Goal: Transaction & Acquisition: Purchase product/service

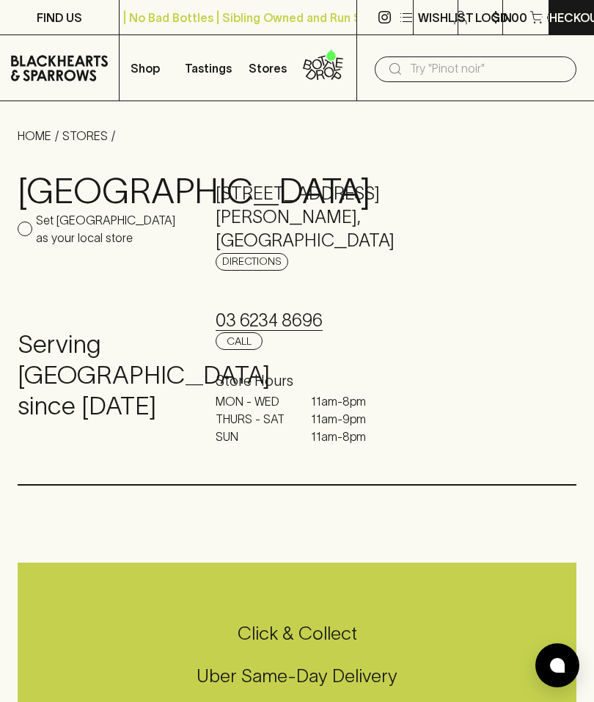
click at [414, 18] on icon "button" at bounding box center [407, 18] width 18 height 18
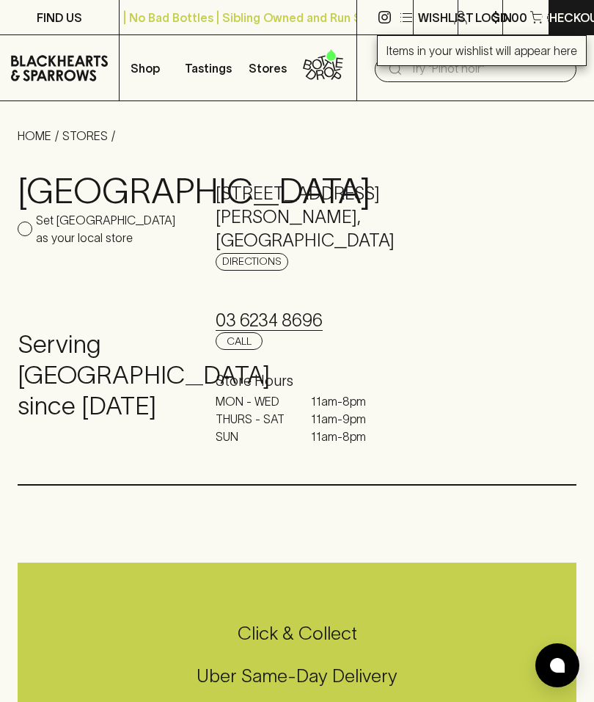
click at [366, 106] on div at bounding box center [297, 351] width 594 height 702
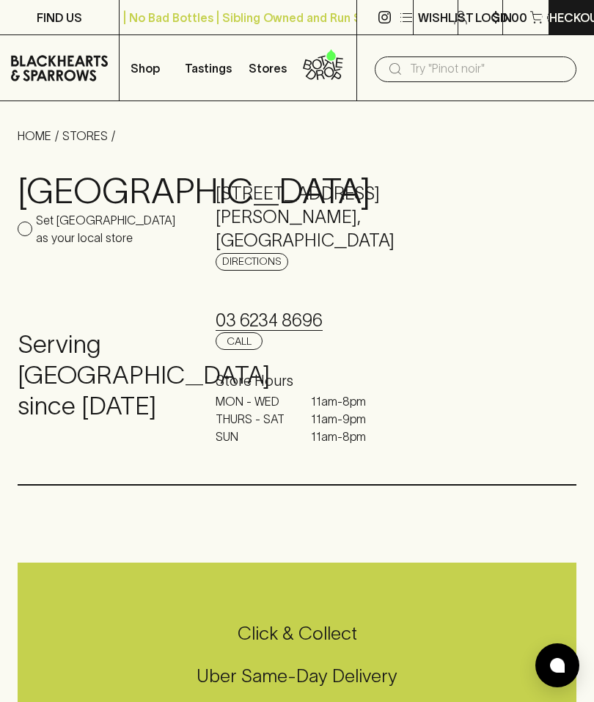
click at [145, 70] on p "Shop" at bounding box center [145, 68] width 29 height 18
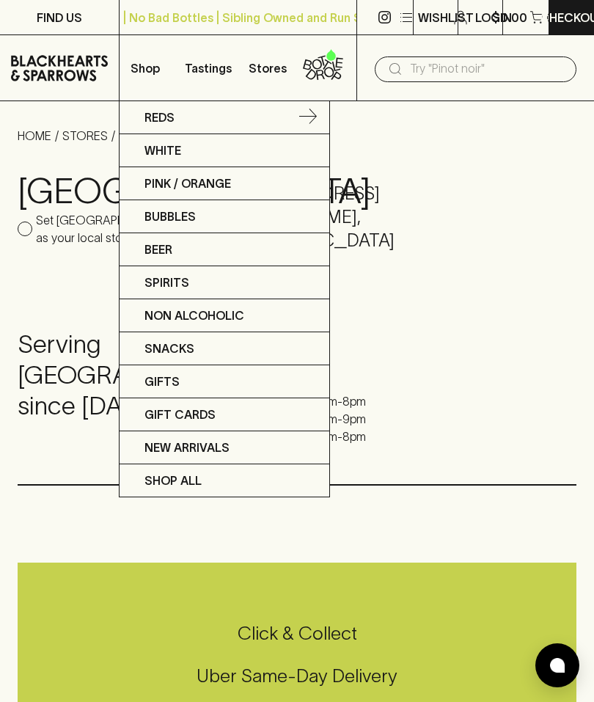
click at [174, 115] on p "Reds" at bounding box center [159, 118] width 30 height 18
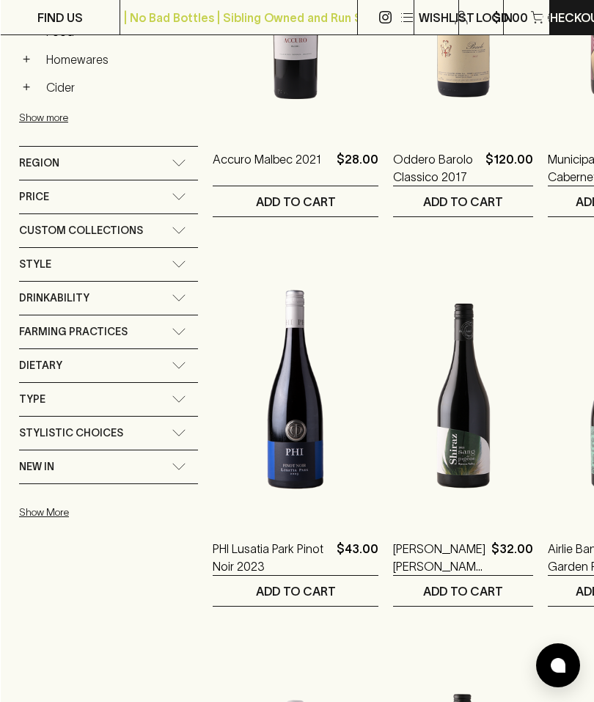
scroll to position [861, 0]
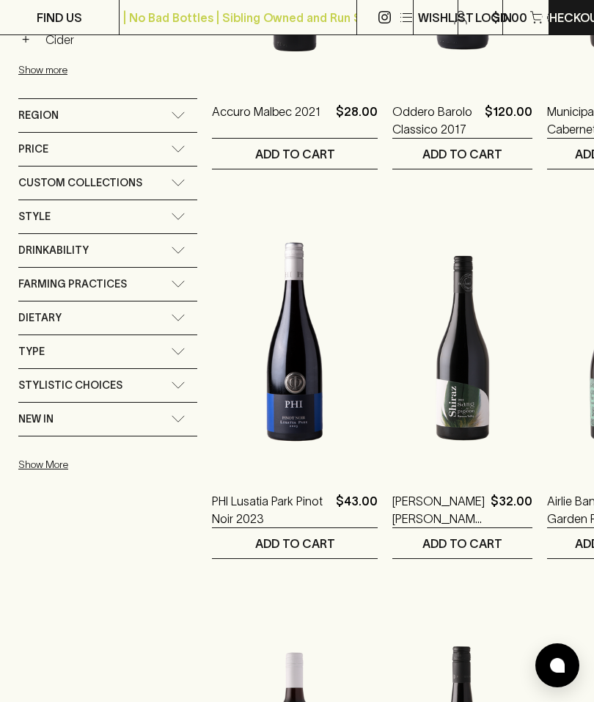
click at [183, 112] on icon at bounding box center [178, 114] width 15 height 7
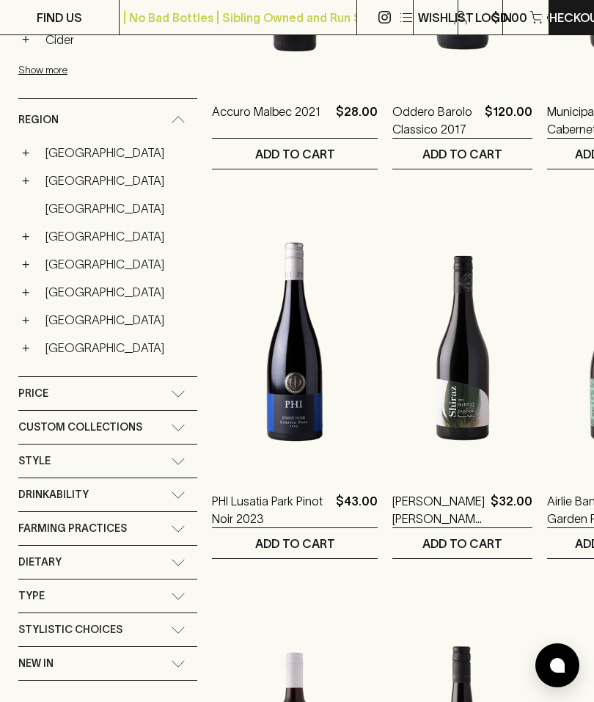
click at [65, 296] on link "[GEOGRAPHIC_DATA]" at bounding box center [118, 291] width 158 height 25
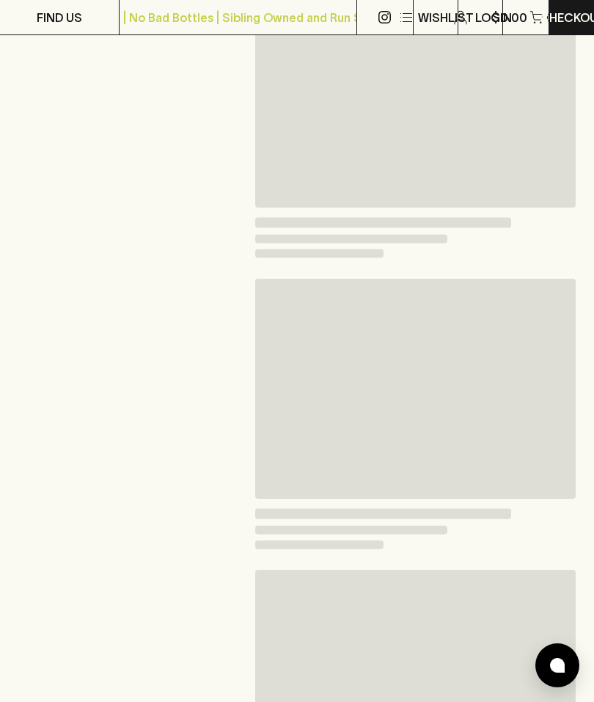
scroll to position [920, 0]
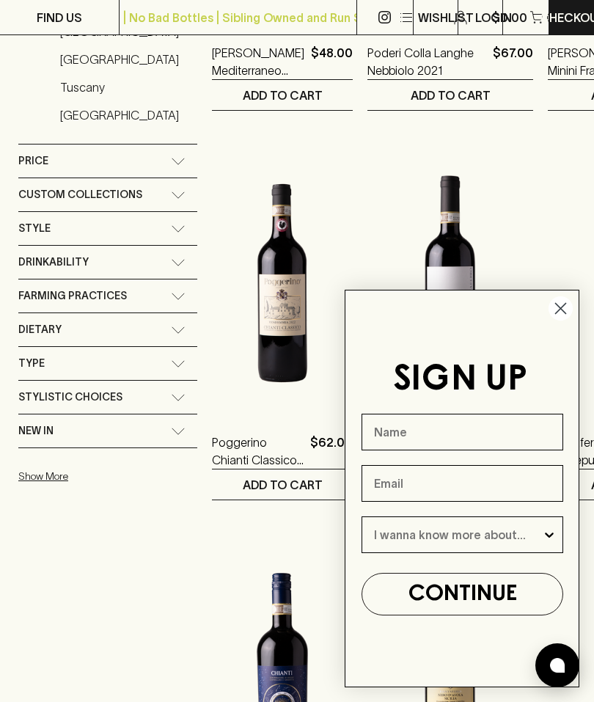
click at [566, 307] on circle "Close dialog" at bounding box center [561, 308] width 24 height 24
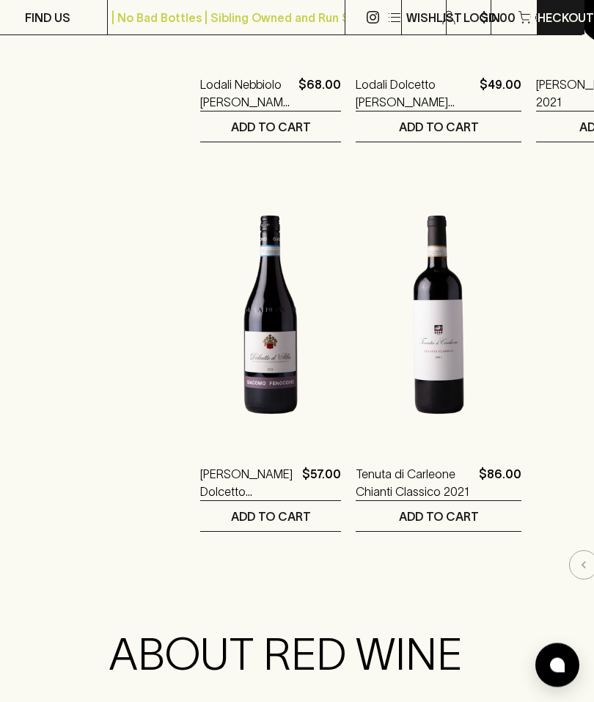
scroll to position [2504, 12]
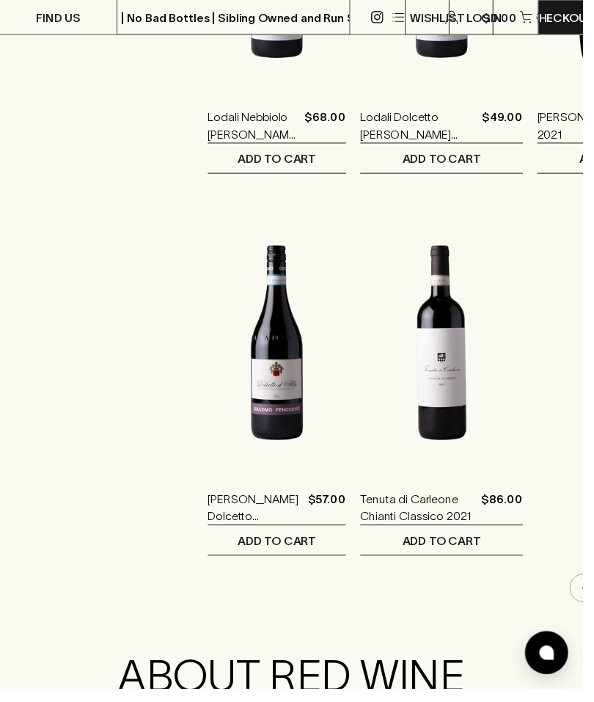
scroll to position [2420, 0]
